Goal: Navigation & Orientation: Find specific page/section

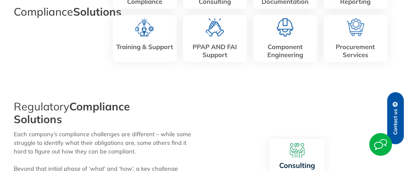
scroll to position [56, 0]
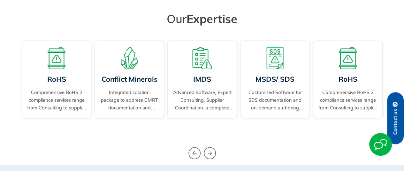
scroll to position [68, 0]
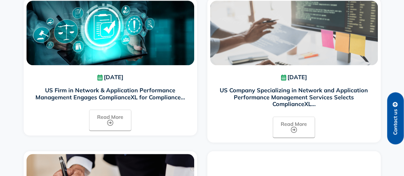
scroll to position [160, 0]
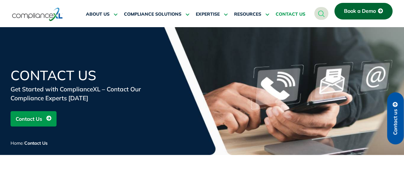
scroll to position [149, 0]
